Goal: Task Accomplishment & Management: Use online tool/utility

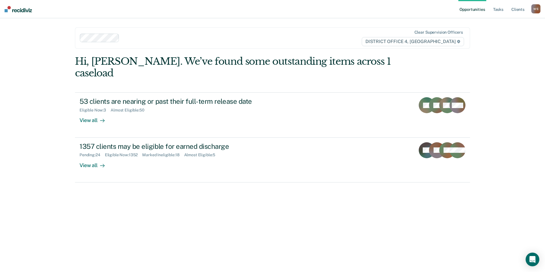
click at [233, 35] on div at bounding box center [236, 38] width 228 height 7
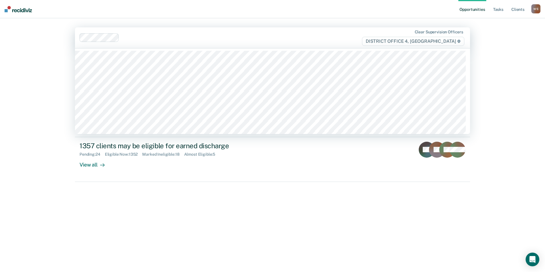
click at [433, 43] on span "DISTRICT OFFICE 4, [GEOGRAPHIC_DATA]" at bounding box center [413, 41] width 102 height 9
click at [433, 42] on span "DISTRICT OFFICE 4, [GEOGRAPHIC_DATA]" at bounding box center [413, 41] width 102 height 9
click at [433, 40] on span "DISTRICT OFFICE 4, [GEOGRAPHIC_DATA]" at bounding box center [413, 41] width 102 height 9
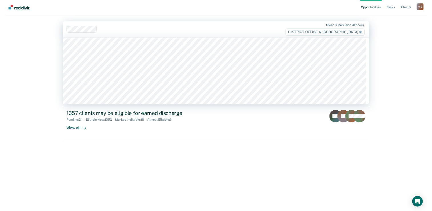
scroll to position [642, 0]
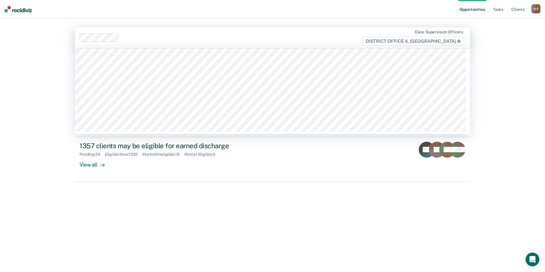
click at [312, 202] on div "Hi, [PERSON_NAME]. We’ve found some outstanding items across 1 caseload 53 clie…" at bounding box center [272, 159] width 395 height 208
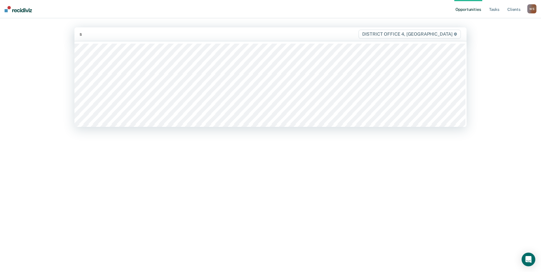
type input "sc"
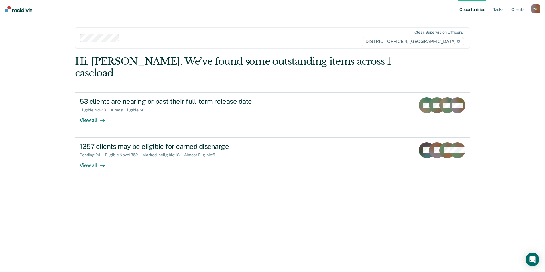
click at [197, 35] on div at bounding box center [236, 38] width 228 height 7
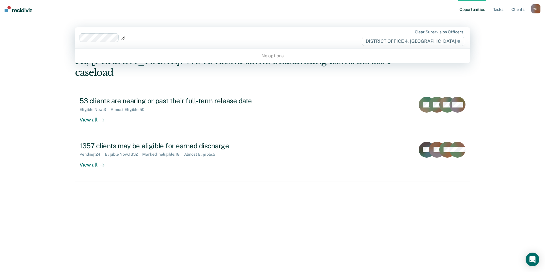
type input "g"
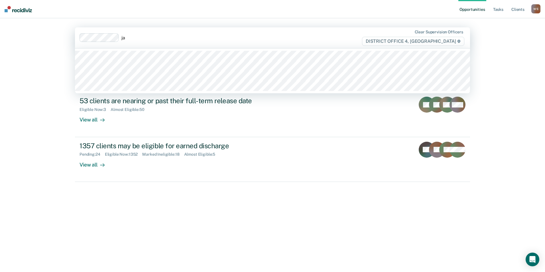
type input "j"
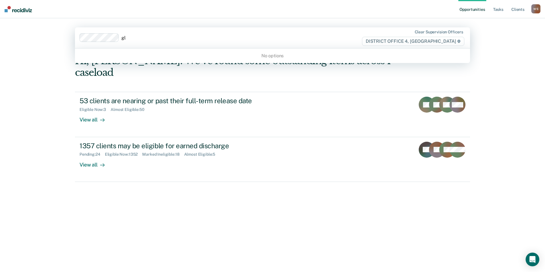
type input "g"
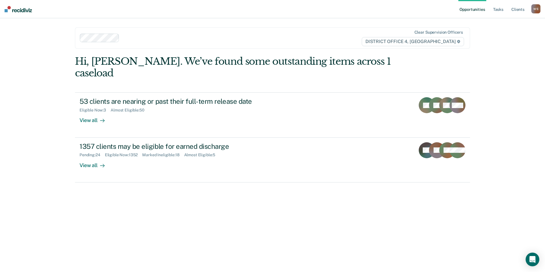
click at [280, 33] on div "Clear supervision officers DISTRICT OFFICE 4, [GEOGRAPHIC_DATA]" at bounding box center [272, 37] width 395 height 21
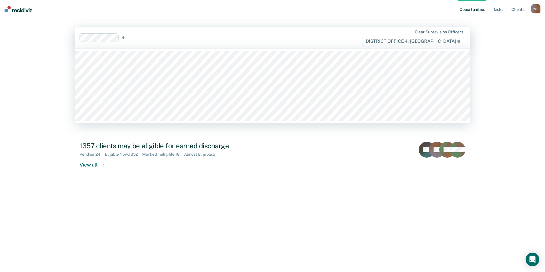
type input "r"
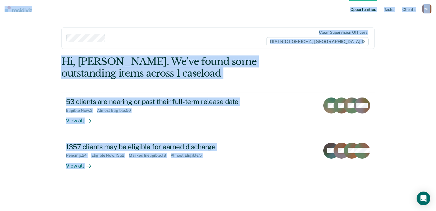
drag, startPoint x: 9, startPoint y: 2, endPoint x: 360, endPoint y: 188, distance: 396.8
click at [360, 188] on div "Opportunities Tasks Client s [PERSON_NAME] Profile How it works Log Out Clear s…" at bounding box center [218, 105] width 436 height 211
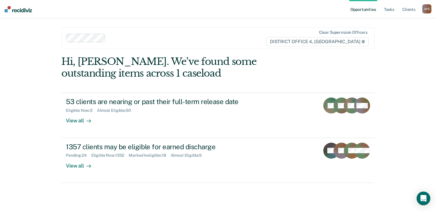
click at [165, 44] on div "Clear supervision officers DISTRICT OFFICE 4, [GEOGRAPHIC_DATA]" at bounding box center [217, 37] width 313 height 21
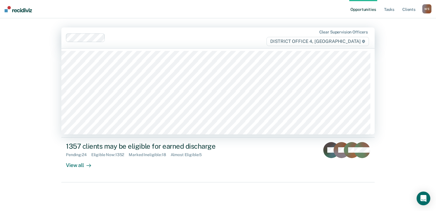
click at [218, 11] on nav "Opportunities Tasks Client s [PERSON_NAME] Profile How it works Log Out" at bounding box center [218, 9] width 436 height 18
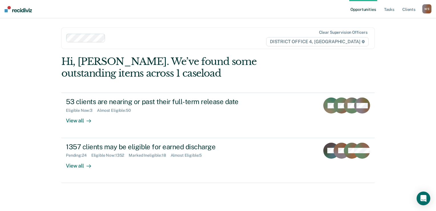
click at [356, 11] on link "Opportunities" at bounding box center [363, 9] width 28 height 18
click at [361, 12] on link "Opportunities" at bounding box center [363, 9] width 28 height 18
click at [411, 12] on link "Client s" at bounding box center [408, 9] width 15 height 18
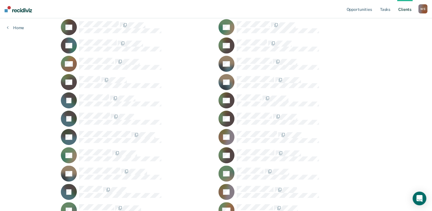
scroll to position [4423, 0]
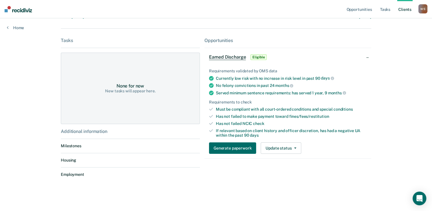
click at [102, 124] on div "None for now New tasks will appear here." at bounding box center [130, 87] width 139 height 71
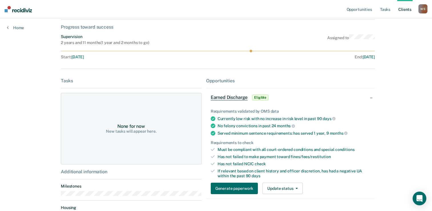
scroll to position [57, 0]
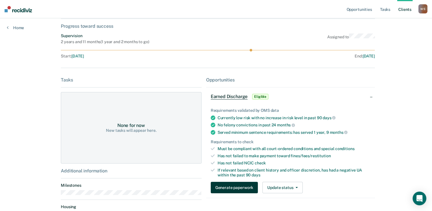
click at [233, 187] on button "Generate paperwork" at bounding box center [234, 186] width 47 height 11
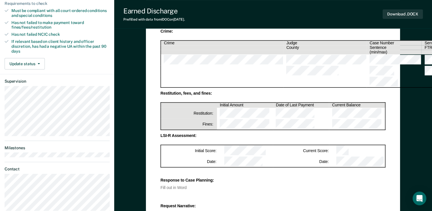
scroll to position [57, 0]
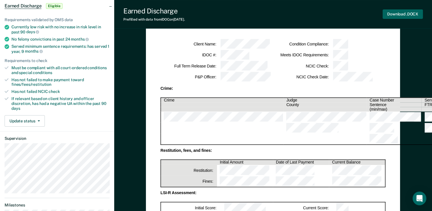
click at [393, 14] on button "Download .DOCX" at bounding box center [402, 13] width 40 height 9
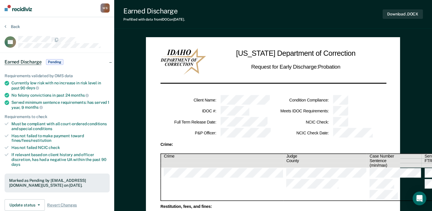
scroll to position [0, 0]
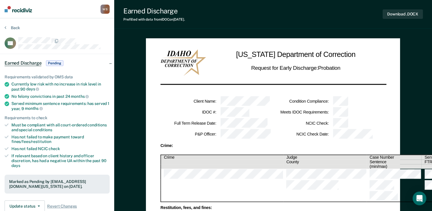
click at [164, 24] on div "Earned Discharge Prefilled with data from IDOC on [DATE] . Download .DOCX" at bounding box center [273, 14] width 318 height 29
